Goal: Obtain resource: Obtain resource

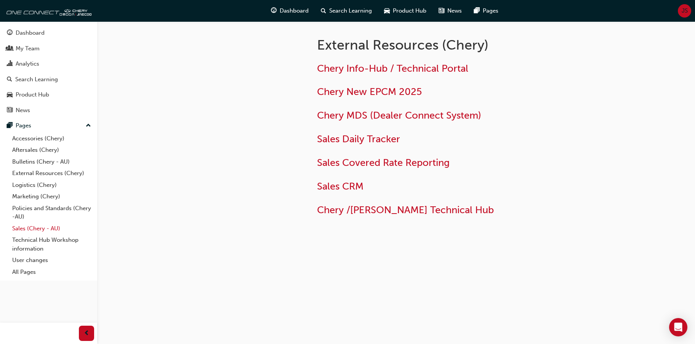
click at [28, 226] on link "Sales (Chery - AU)" at bounding box center [51, 229] width 85 height 12
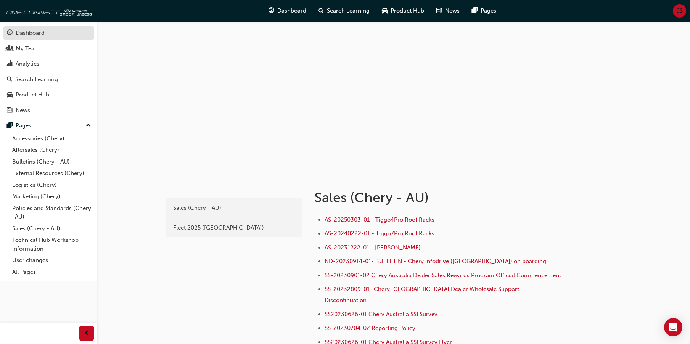
click at [31, 32] on div "Dashboard" at bounding box center [30, 33] width 29 height 9
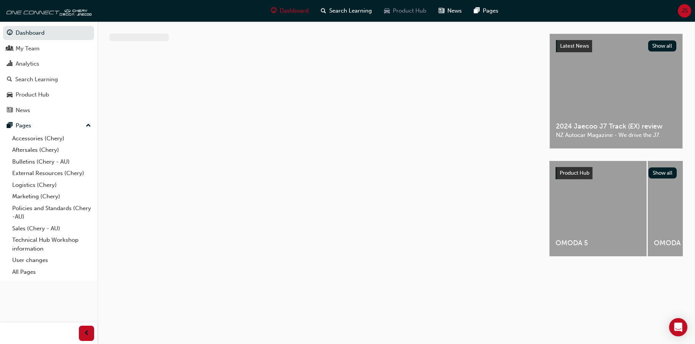
click at [405, 8] on span "Product Hub" at bounding box center [410, 10] width 34 height 9
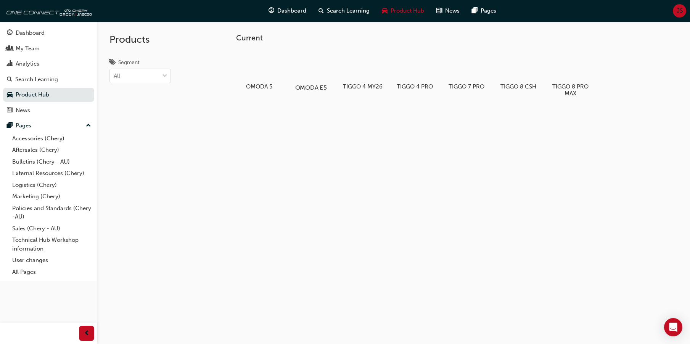
click at [305, 71] on div at bounding box center [311, 65] width 42 height 31
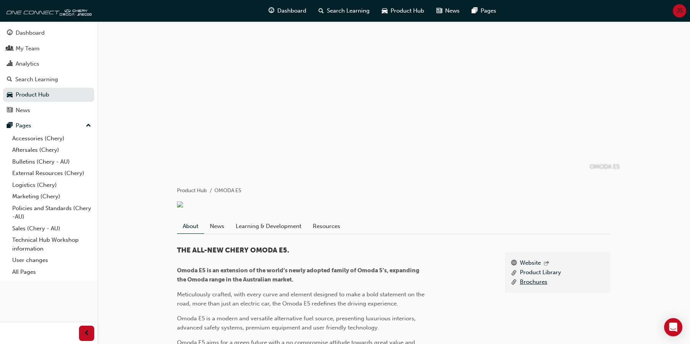
click at [532, 287] on link "Brochures" at bounding box center [533, 283] width 27 height 10
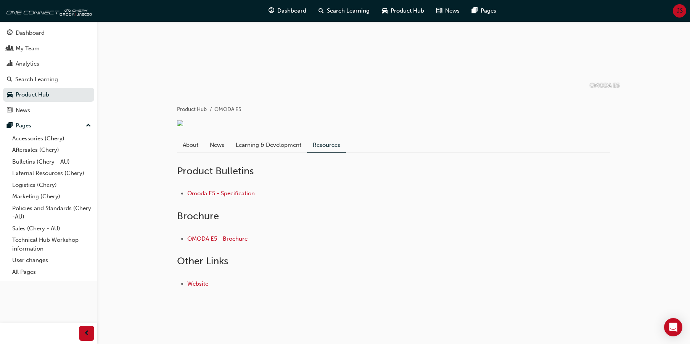
scroll to position [90, 0]
click at [216, 190] on link "Omoda E5 - Specification" at bounding box center [220, 193] width 67 height 7
